Goal: Information Seeking & Learning: Learn about a topic

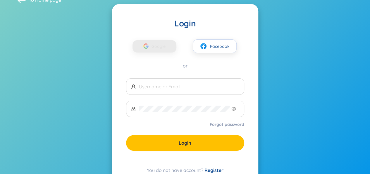
scroll to position [19, 0]
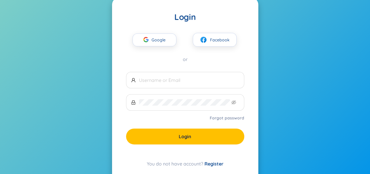
type input "[EMAIL_ADDRESS][DOMAIN_NAME]"
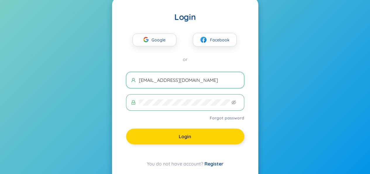
click at [216, 137] on button "Login" at bounding box center [185, 136] width 118 height 16
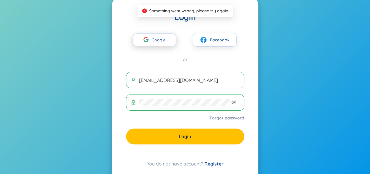
click at [157, 39] on span "Google" at bounding box center [160, 40] width 17 height 12
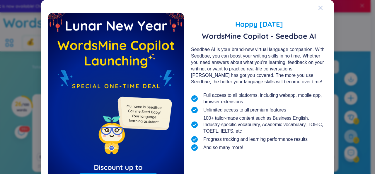
click at [322, 10] on span "Close" at bounding box center [326, 8] width 16 height 16
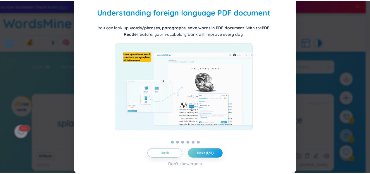
scroll to position [18, 0]
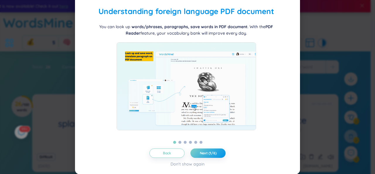
click at [212, 158] on div "Back Next (1/6) Don't show again" at bounding box center [187, 157] width 211 height 19
click at [211, 155] on button "Next (1/6)" at bounding box center [207, 152] width 35 height 9
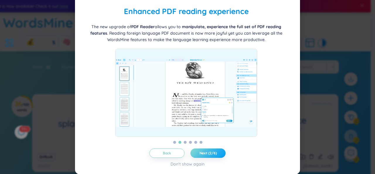
click at [211, 155] on button "Next (2/6)" at bounding box center [207, 152] width 35 height 9
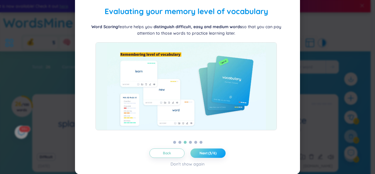
click at [211, 155] on button "Next (3/6)" at bounding box center [207, 152] width 35 height 9
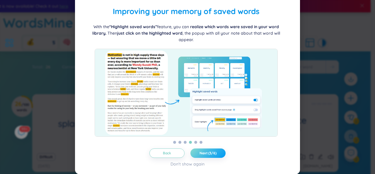
click at [211, 155] on button "Next (3/6)" at bounding box center [207, 152] width 35 height 9
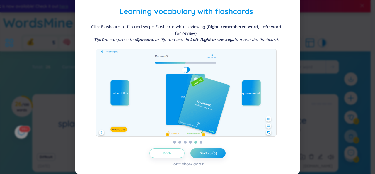
click at [168, 154] on span "Back" at bounding box center [167, 153] width 8 height 5
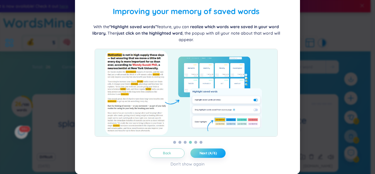
click at [204, 151] on span "Next (4/6)" at bounding box center [207, 153] width 17 height 5
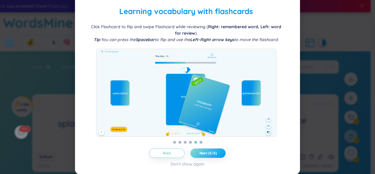
click at [204, 151] on span "Next (5/6)" at bounding box center [207, 153] width 17 height 5
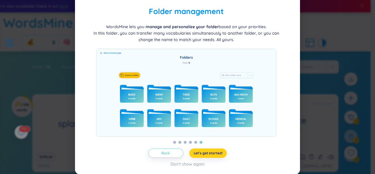
click at [204, 151] on span "Let's get started!" at bounding box center [208, 153] width 29 height 5
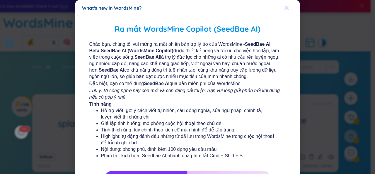
click at [284, 8] on icon "Close" at bounding box center [286, 8] width 5 height 5
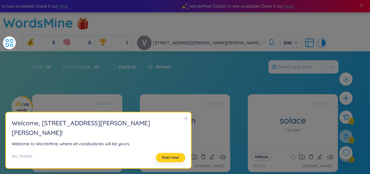
click at [162, 158] on span "Start now!" at bounding box center [170, 157] width 17 height 5
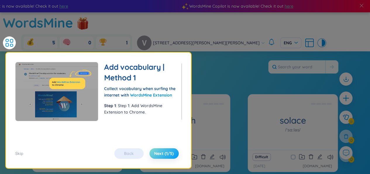
click at [168, 154] on span "Next (1/5)" at bounding box center [164, 153] width 20 height 6
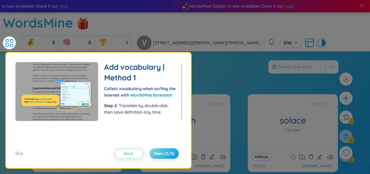
click at [168, 154] on span "Next (2/5)" at bounding box center [164, 153] width 20 height 6
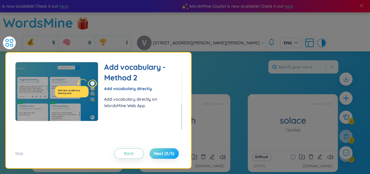
click at [168, 154] on span "Next (3/5)" at bounding box center [164, 153] width 20 height 6
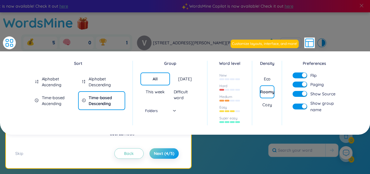
click at [242, 141] on div "Total : 26 Current Group : All Check all Refresh" at bounding box center [185, 152] width 365 height 25
click at [171, 154] on span "Next (4/5)" at bounding box center [164, 153] width 20 height 6
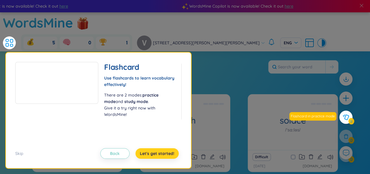
click at [171, 154] on span "Let's get started!" at bounding box center [157, 153] width 35 height 6
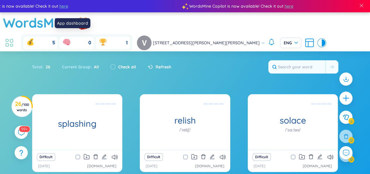
click at [15, 37] on icon at bounding box center [9, 42] width 11 height 11
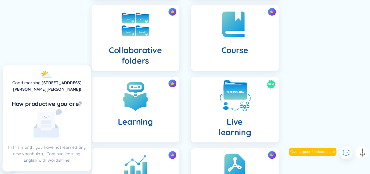
click at [247, 116] on h4 "Live learning" at bounding box center [235, 126] width 33 height 21
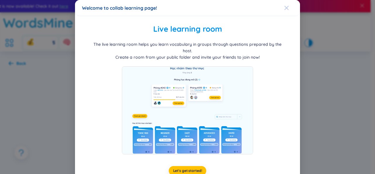
click at [286, 8] on span "Close" at bounding box center [292, 8] width 16 height 16
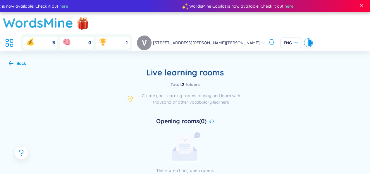
click at [12, 61] on icon at bounding box center [11, 63] width 5 height 4
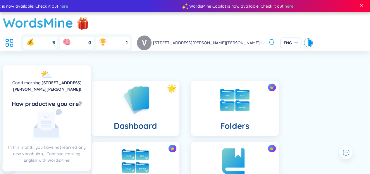
click at [91, 31] on header "WordsMine 5 0 1 38 [PERSON_NAME] [PERSON_NAME] Vy 12A3 ENG" at bounding box center [185, 31] width 370 height 39
click at [8, 43] on icon at bounding box center [7, 44] width 3 height 3
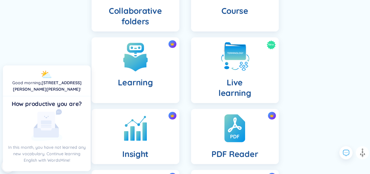
click at [61, 48] on div "Dashboard Folders Collaborative folders Course Learning New Live learning Insig…" at bounding box center [185, 72] width 300 height 365
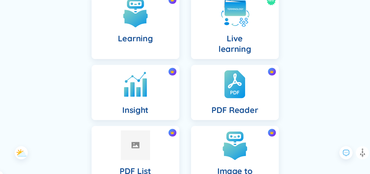
scroll to position [252, 0]
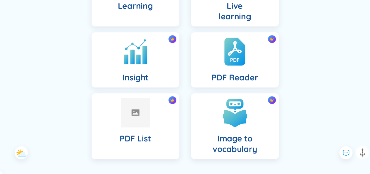
click at [17, 151] on icon at bounding box center [21, 152] width 11 height 11
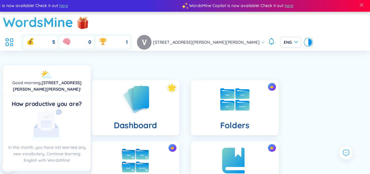
scroll to position [0, 0]
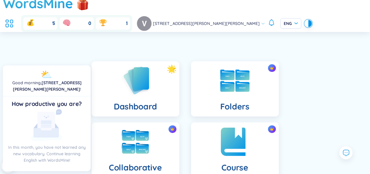
click at [211, 124] on div "Course" at bounding box center [235, 155] width 88 height 66
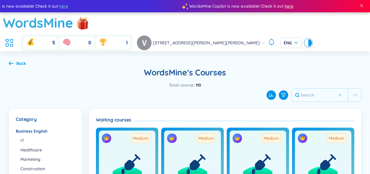
click at [284, 8] on span "here" at bounding box center [288, 6] width 9 height 6
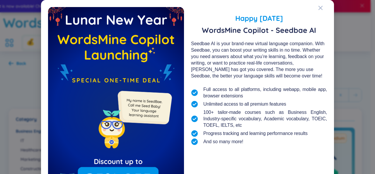
click at [351, 43] on div "Happy [DATE] WordsMine Copilot - Seedbae AI Seedbae AI is your brand-new virtua…" at bounding box center [187, 87] width 375 height 174
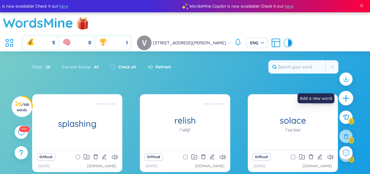
click at [342, 99] on icon "plus" at bounding box center [346, 98] width 8 height 8
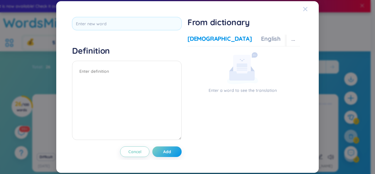
click at [306, 6] on div "Close" at bounding box center [305, 9] width 5 height 16
